Goal: Information Seeking & Learning: Learn about a topic

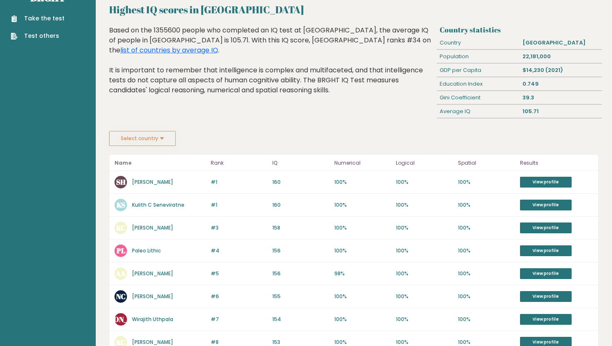
scroll to position [26, 0]
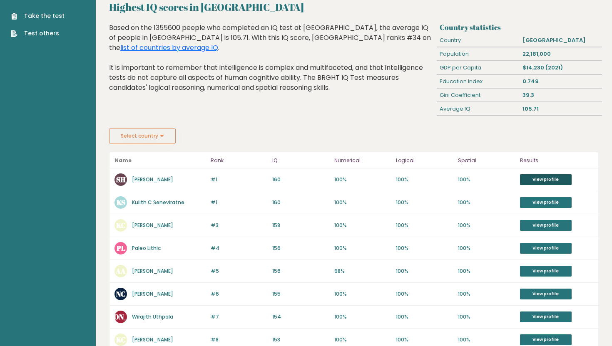
click at [550, 180] on link "View profile" at bounding box center [546, 179] width 52 height 11
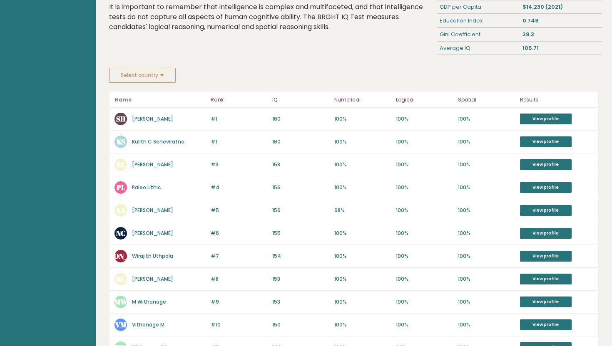
scroll to position [48, 0]
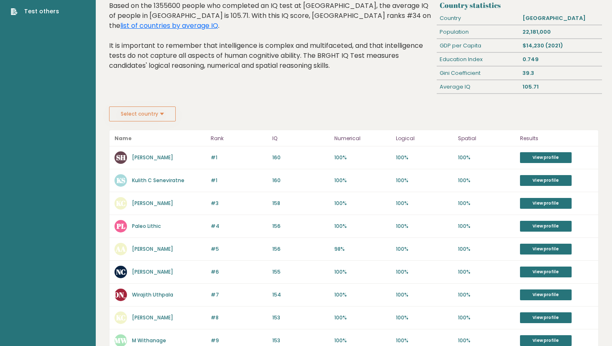
click at [164, 114] on button "Select country" at bounding box center [142, 114] width 67 height 15
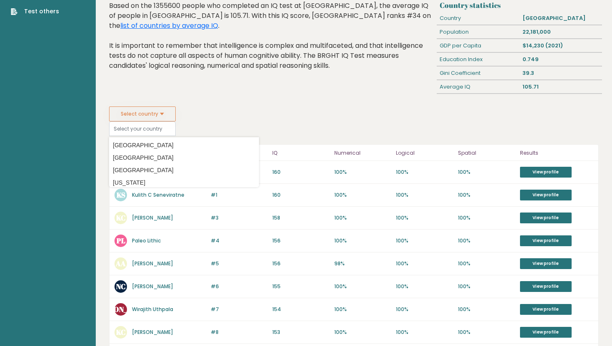
click at [164, 114] on button "Select country" at bounding box center [142, 114] width 67 height 15
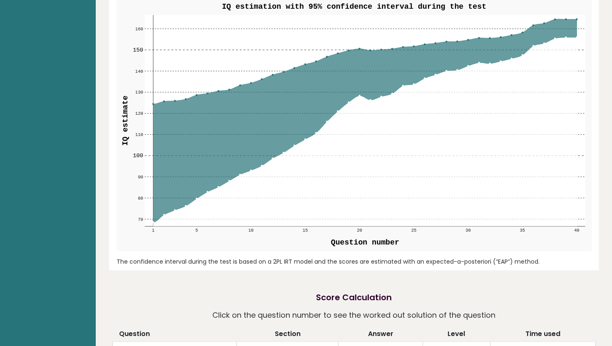
scroll to position [904, 0]
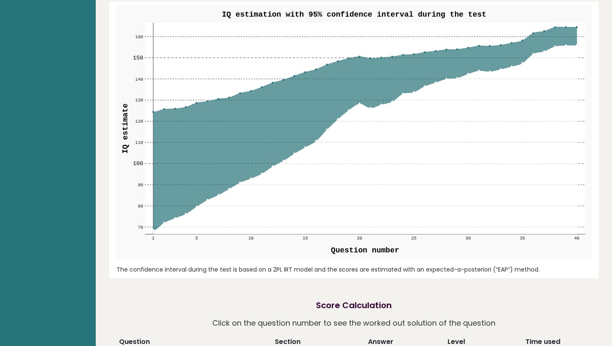
click at [567, 26] on rect at bounding box center [364, 128] width 440 height 211
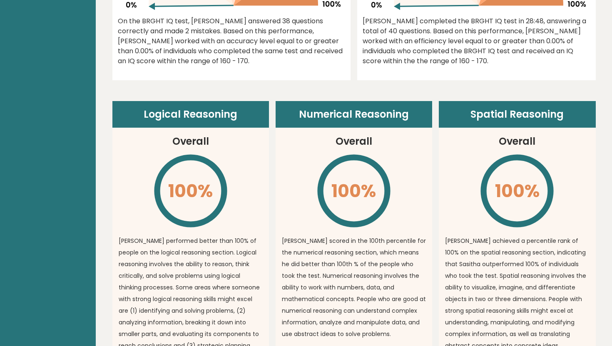
scroll to position [112, 0]
